Goal: Share content: Share content

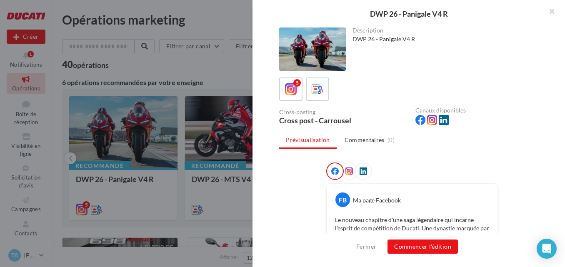
click at [168, 83] on div at bounding box center [282, 133] width 565 height 267
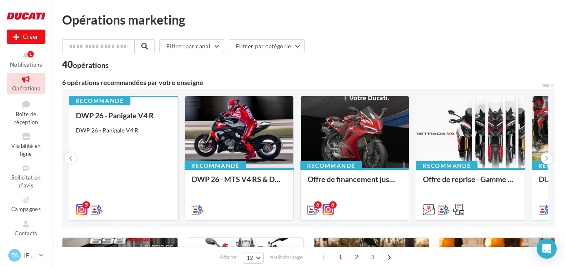
click at [157, 130] on div "DWP 26 - Panigale V4 R" at bounding box center [123, 130] width 95 height 8
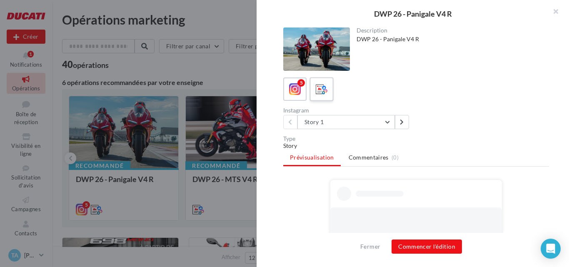
click at [311, 90] on label at bounding box center [322, 89] width 24 height 24
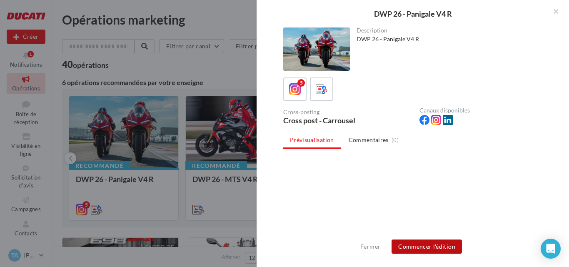
click at [408, 246] on button "Commencer l'édition" at bounding box center [427, 247] width 70 height 14
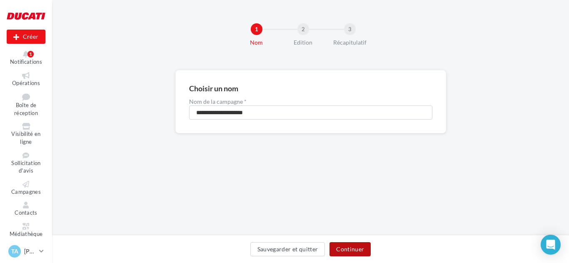
click at [349, 248] on button "Continuer" at bounding box center [350, 249] width 41 height 14
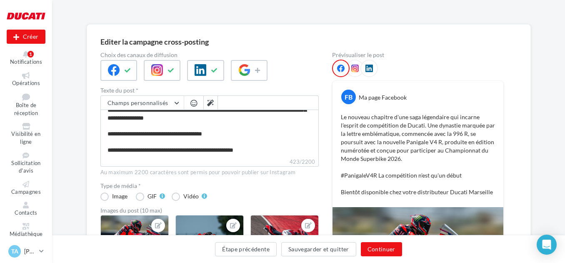
scroll to position [42, 0]
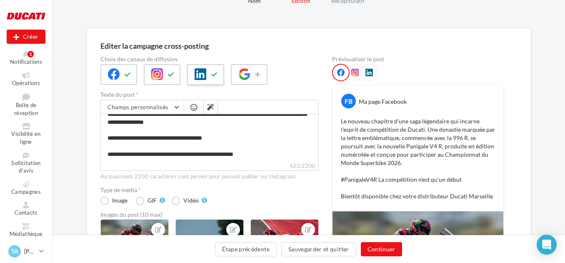
click at [215, 78] on button at bounding box center [215, 74] width 10 height 13
click at [390, 244] on button "Continuer" at bounding box center [381, 249] width 41 height 14
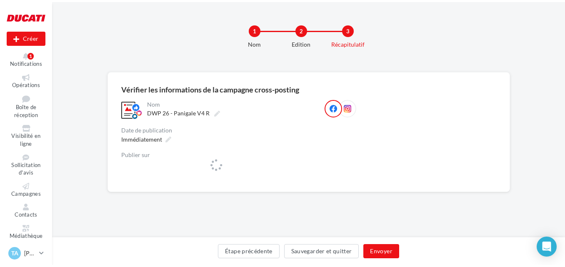
scroll to position [0, 0]
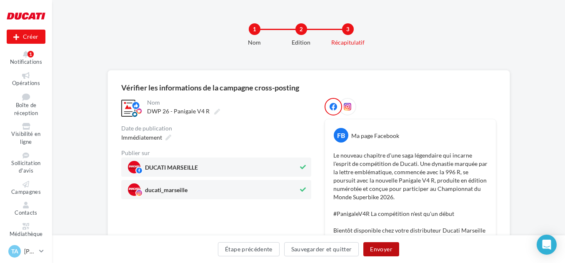
drag, startPoint x: 386, startPoint y: 252, endPoint x: 386, endPoint y: 257, distance: 5.4
click at [386, 257] on div "Étape précédente Sauvegarder et quitter Envoyer" at bounding box center [309, 251] width 500 height 18
click at [386, 248] on button "Envoyer" at bounding box center [381, 249] width 35 height 14
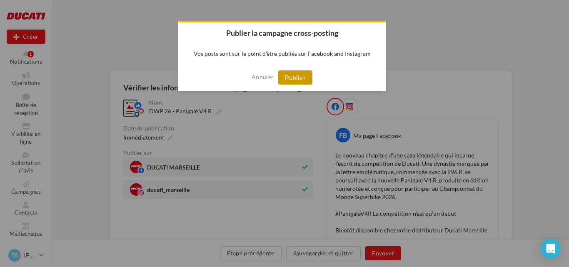
click at [289, 75] on button "Publier" at bounding box center [295, 77] width 34 height 14
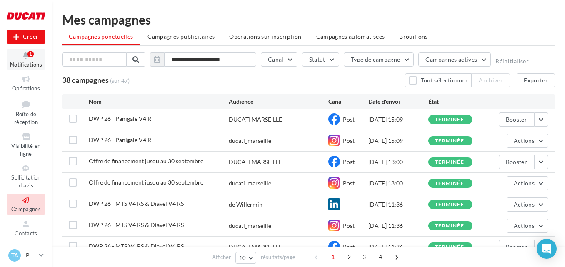
click at [32, 60] on button "Notifications 1" at bounding box center [26, 59] width 39 height 20
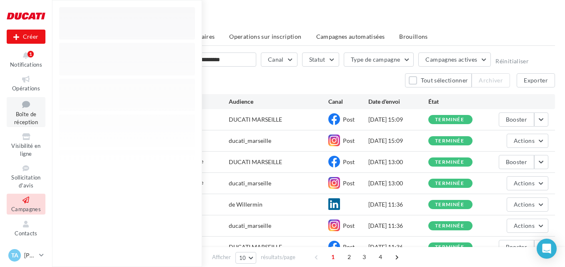
click at [24, 125] on span "Boîte de réception" at bounding box center [26, 118] width 24 height 15
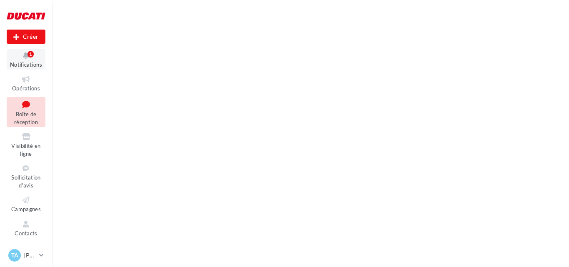
click at [23, 51] on icon at bounding box center [26, 56] width 34 height 10
click at [23, 80] on icon at bounding box center [26, 80] width 34 height 10
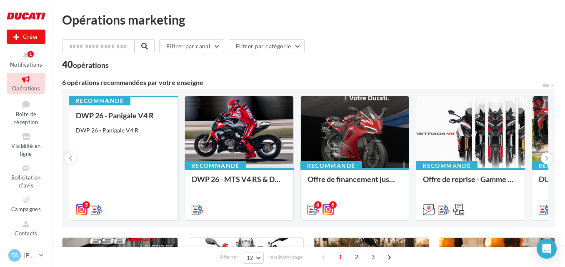
click at [140, 133] on div "DWP 26 - Panigale V4 R" at bounding box center [123, 130] width 95 height 8
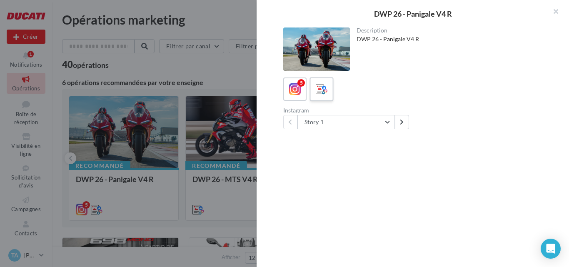
click at [321, 86] on icon at bounding box center [322, 89] width 12 height 12
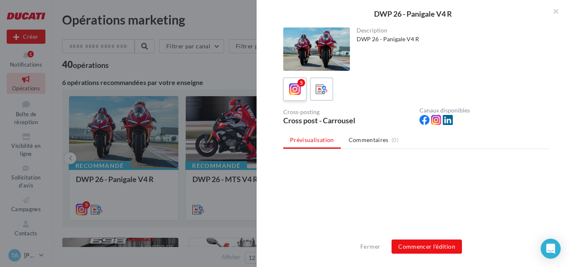
click at [293, 90] on icon at bounding box center [295, 89] width 12 height 12
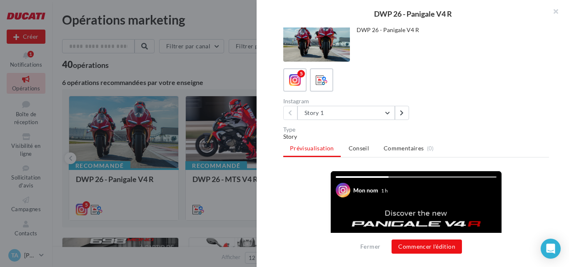
scroll to position [5, 0]
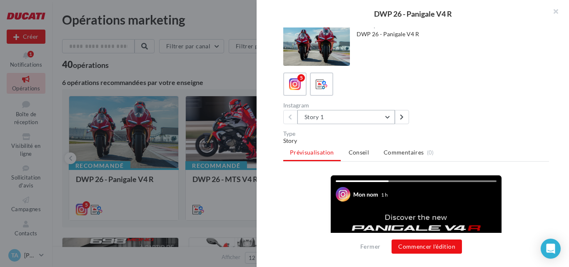
click at [393, 118] on button "Story 1" at bounding box center [347, 117] width 98 height 14
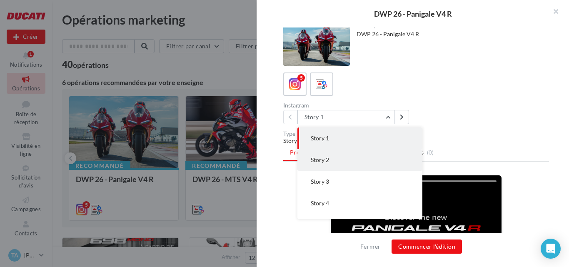
click at [377, 158] on button "Story 2" at bounding box center [360, 160] width 125 height 22
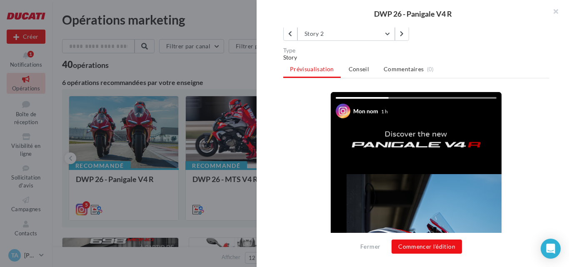
scroll to position [0, 0]
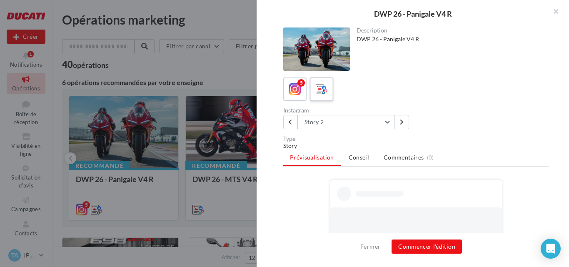
click at [327, 90] on icon at bounding box center [322, 89] width 12 height 12
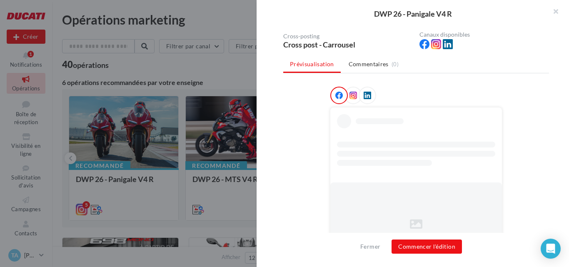
scroll to position [101, 0]
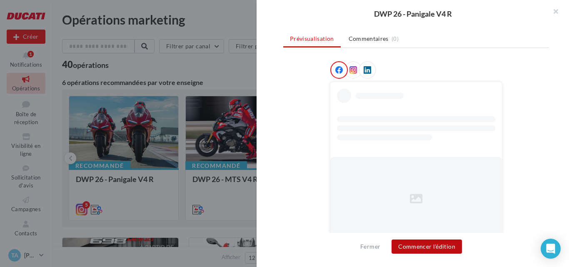
click at [426, 247] on button "Commencer l'édition" at bounding box center [427, 247] width 70 height 14
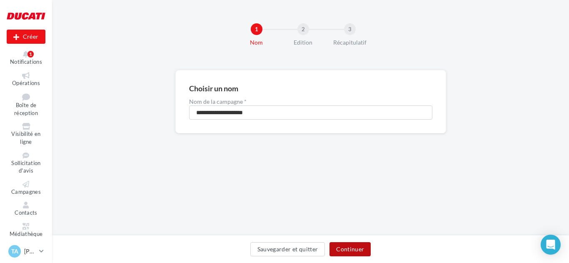
click at [347, 244] on button "Continuer" at bounding box center [350, 249] width 41 height 14
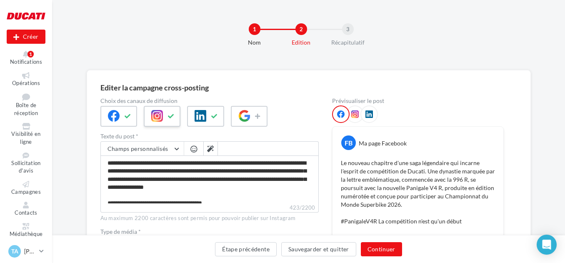
click at [160, 117] on icon at bounding box center [157, 116] width 12 height 12
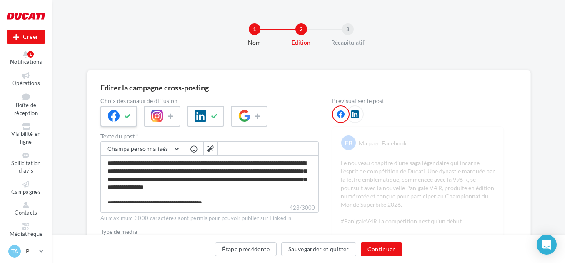
click at [117, 113] on icon at bounding box center [114, 116] width 12 height 12
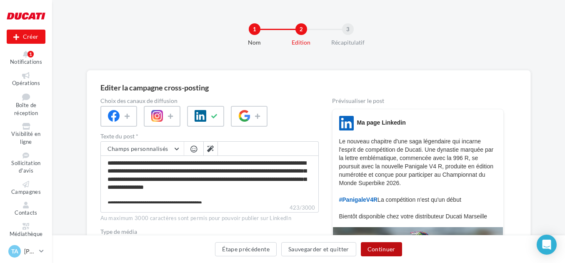
click at [386, 249] on button "Continuer" at bounding box center [381, 249] width 41 height 14
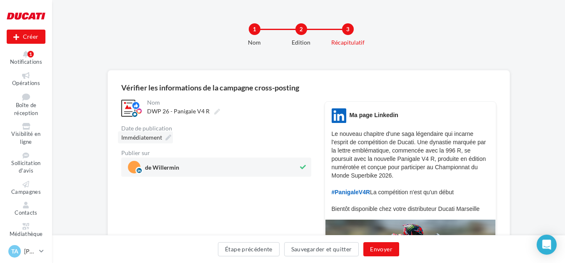
click at [162, 140] on div "Immédiatement" at bounding box center [145, 137] width 55 height 12
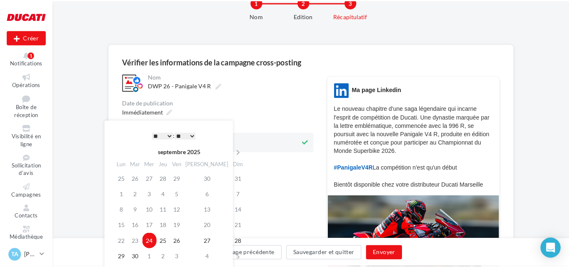
scroll to position [42, 0]
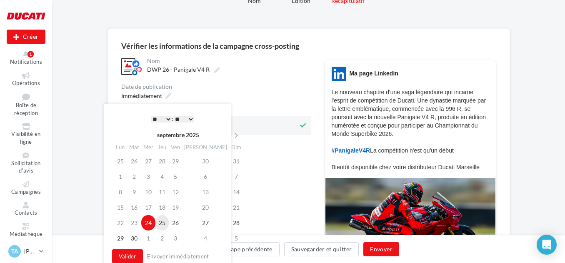
click at [163, 222] on td "25" at bounding box center [161, 222] width 13 height 15
click at [167, 118] on select "* * * * * * * * * * ** ** ** ** ** ** ** ** ** ** ** ** ** **" at bounding box center [161, 119] width 21 height 7
click at [188, 122] on select "** ** ** ** ** **" at bounding box center [183, 119] width 21 height 7
click at [189, 122] on select "** ** ** ** ** **" at bounding box center [183, 119] width 21 height 7
click at [190, 123] on div "* * * * * * * * * * ** ** ** ** ** ** ** ** ** ** ** ** ** ** : ** ** ** ** ** …" at bounding box center [172, 119] width 84 height 13
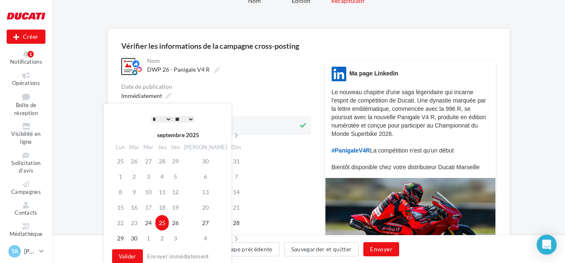
click at [190, 118] on select "** ** ** ** ** **" at bounding box center [183, 119] width 21 height 7
click at [126, 255] on button "Valider" at bounding box center [127, 256] width 31 height 14
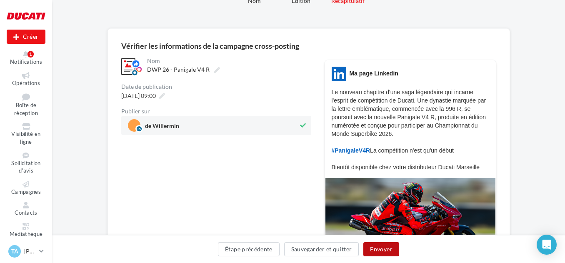
click at [378, 250] on button "Envoyer" at bounding box center [381, 249] width 35 height 14
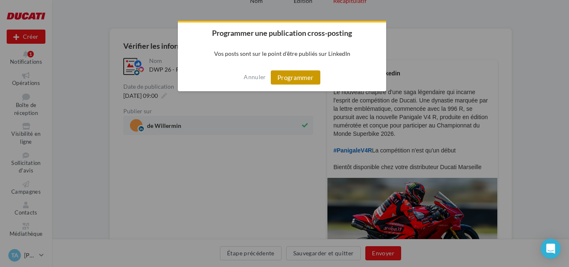
click at [286, 73] on button "Programmer" at bounding box center [296, 77] width 50 height 14
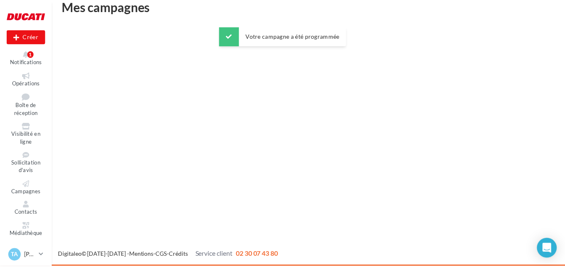
scroll to position [13, 0]
